Goal: Find specific page/section

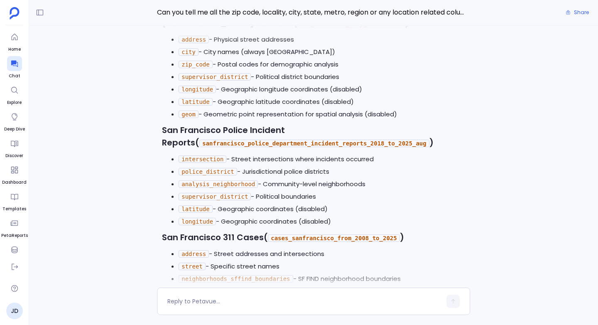
scroll to position [-781, 0]
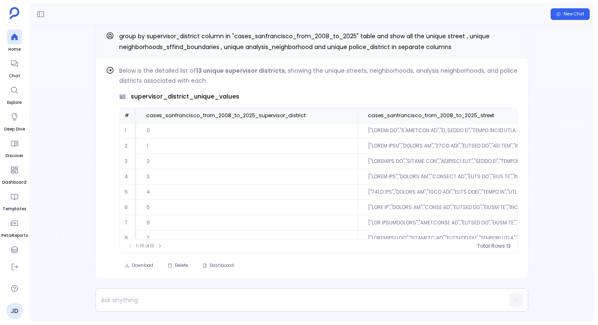
scroll to position [40, 0]
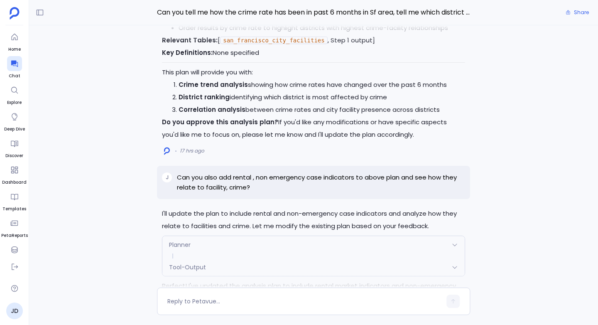
scroll to position [-1258, 0]
